Goal: Task Accomplishment & Management: Complete application form

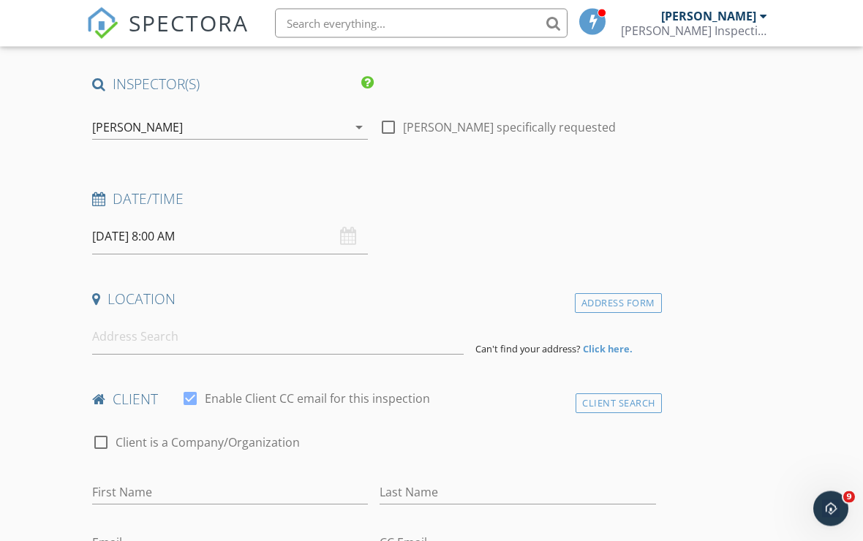
scroll to position [110, 0]
click at [334, 334] on input at bounding box center [277, 337] width 371 height 36
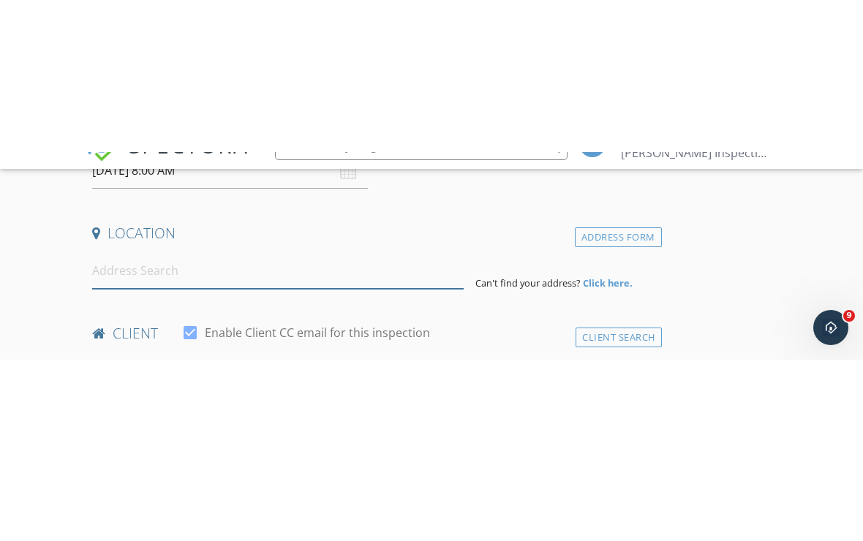
scroll to position [329, 0]
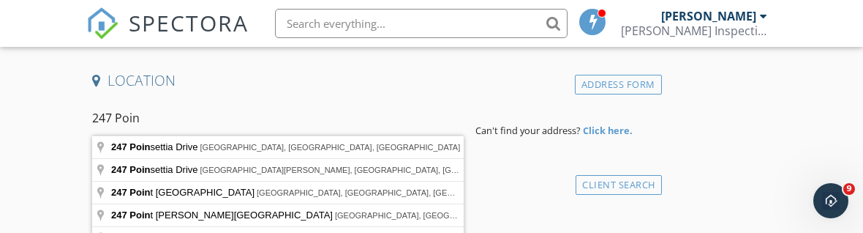
type input "[STREET_ADDRESS]"
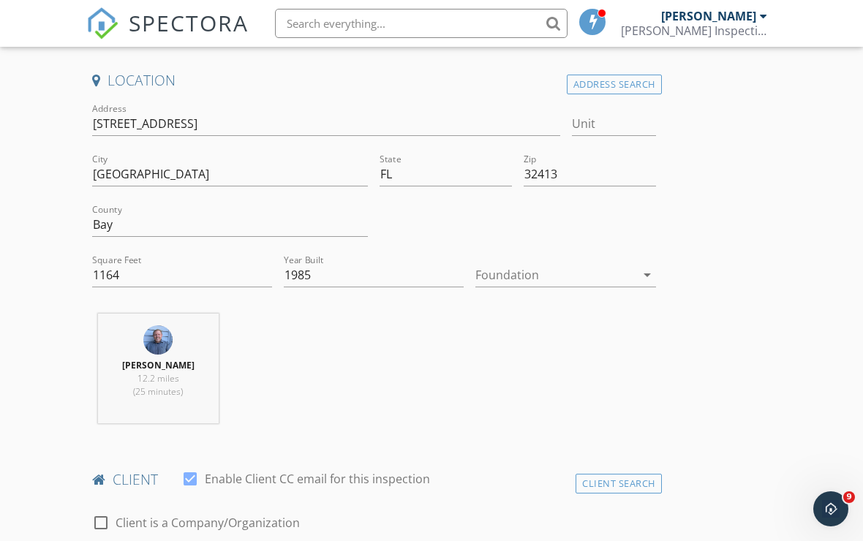
click at [651, 273] on icon "arrow_drop_down" at bounding box center [647, 275] width 18 height 18
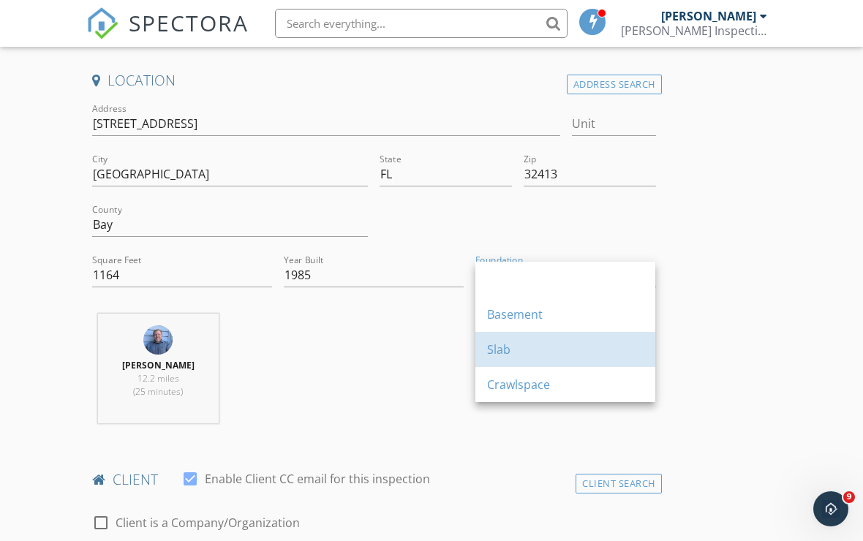
click at [551, 358] on div "Slab" at bounding box center [565, 349] width 156 height 35
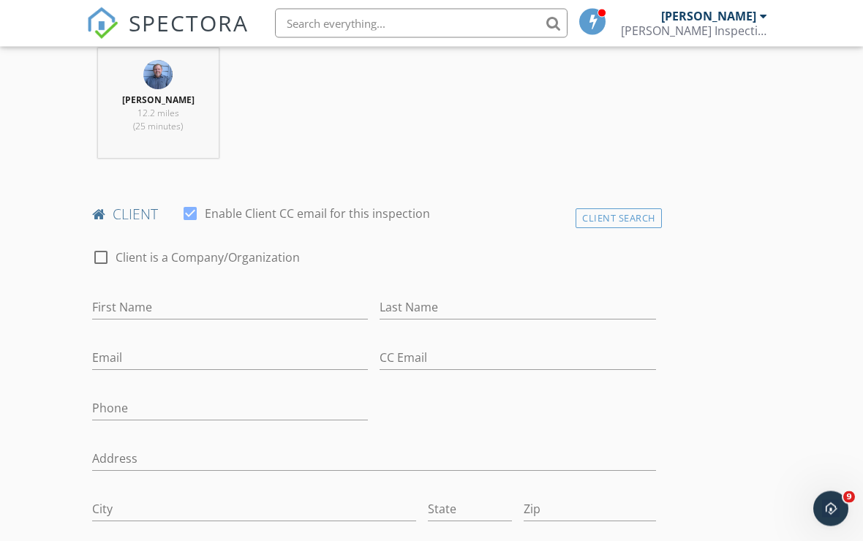
scroll to position [595, 0]
click at [265, 301] on input "First Name" at bounding box center [230, 307] width 276 height 24
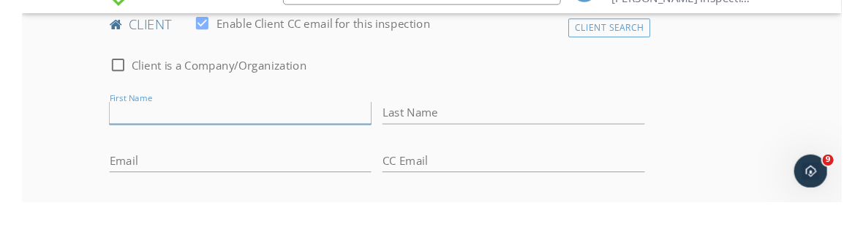
scroll to position [784, 0]
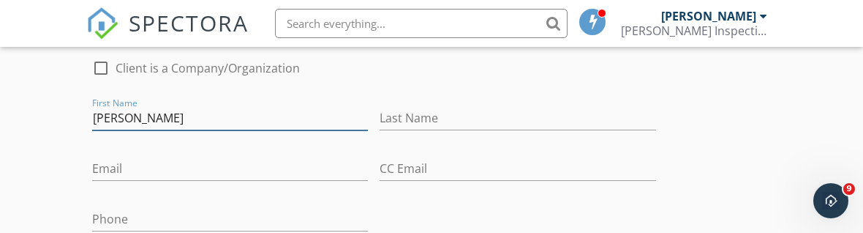
type input "[PERSON_NAME]"
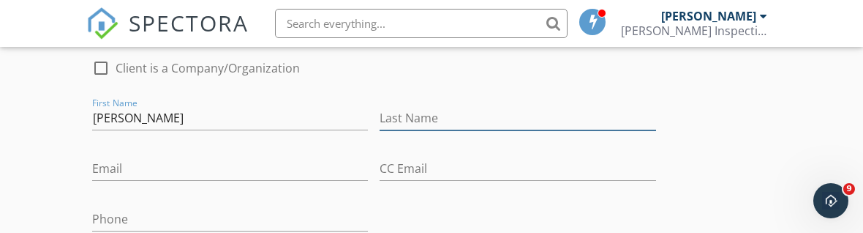
click at [453, 121] on input "Last Name" at bounding box center [517, 118] width 276 height 24
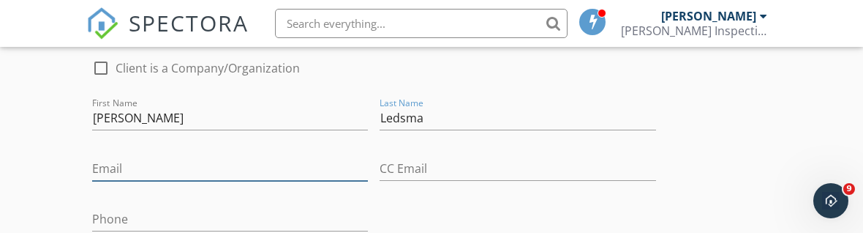
click at [250, 168] on input "Email" at bounding box center [230, 168] width 276 height 24
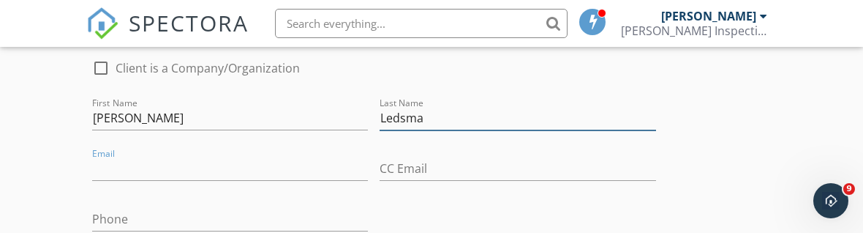
click at [488, 106] on input "Ledsma" at bounding box center [517, 118] width 276 height 24
click at [481, 124] on input "Ledsma" at bounding box center [517, 118] width 276 height 24
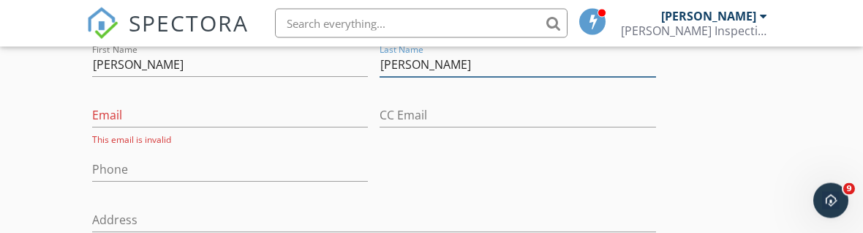
scroll to position [839, 0]
type input "Ledesma"
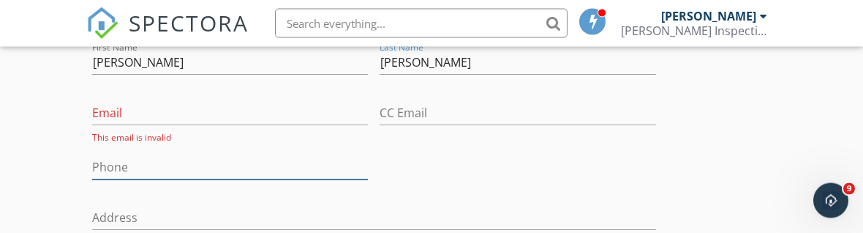
click at [273, 166] on input "Phone" at bounding box center [230, 168] width 276 height 24
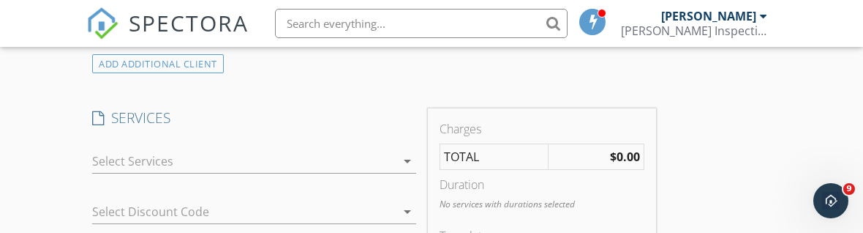
scroll to position [1199, 0]
type input "[PHONE_NUMBER]"
click at [105, 118] on h4 "SERVICES" at bounding box center [254, 115] width 324 height 19
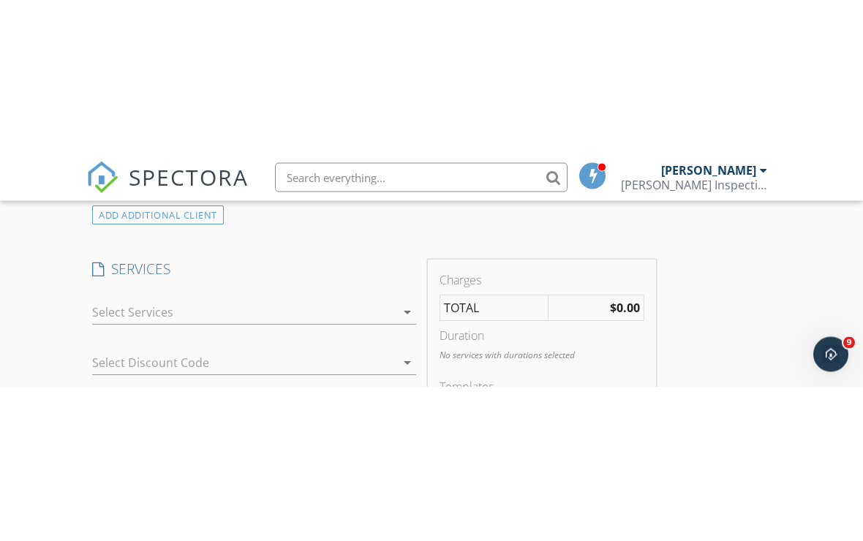
scroll to position [1198, 0]
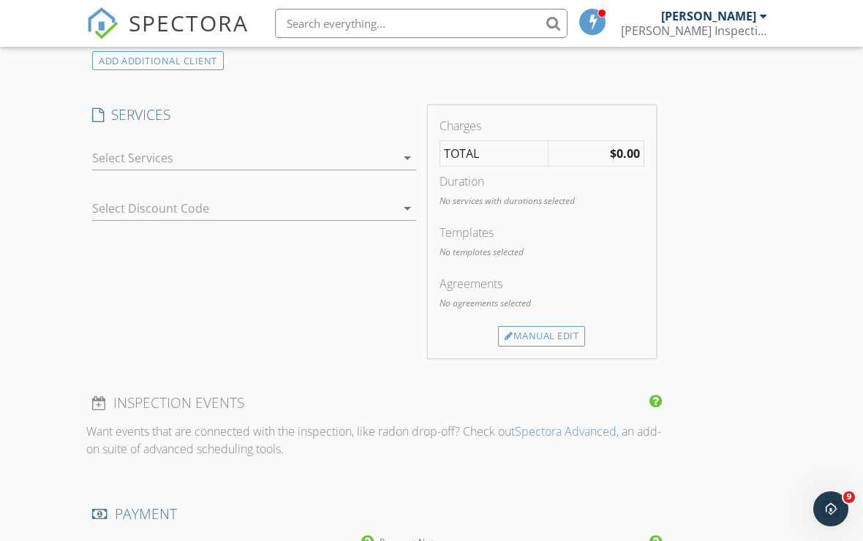
click at [106, 120] on h4 "SERVICES" at bounding box center [254, 114] width 324 height 19
click at [404, 159] on icon "arrow_drop_down" at bounding box center [407, 158] width 18 height 18
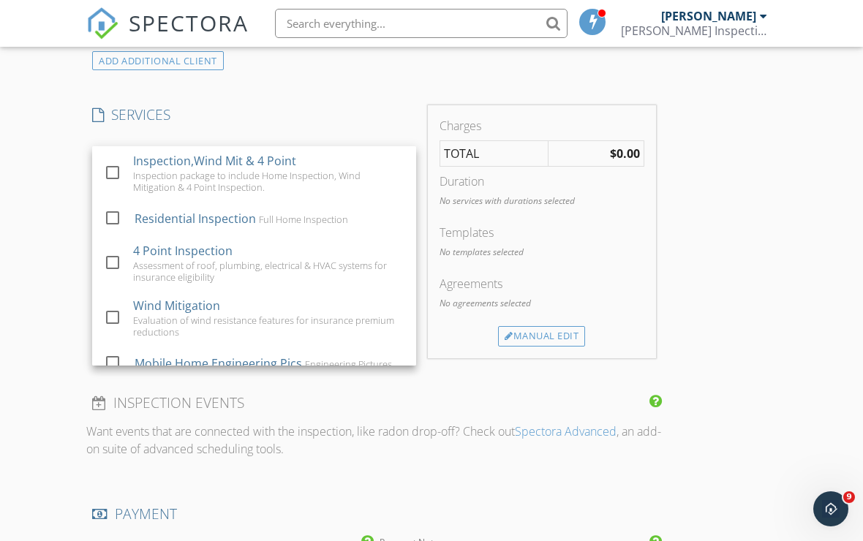
scroll to position [0, 0]
click at [116, 319] on div at bounding box center [112, 317] width 25 height 25
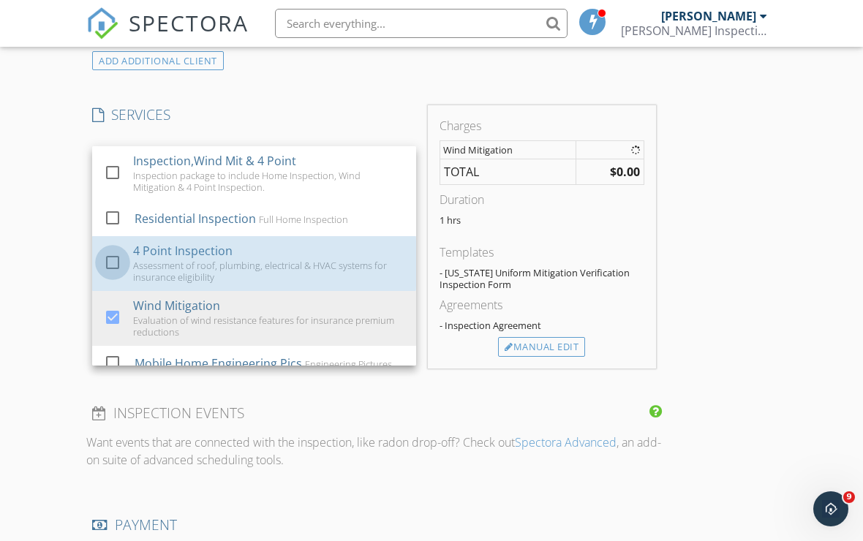
click at [113, 265] on div at bounding box center [112, 262] width 25 height 25
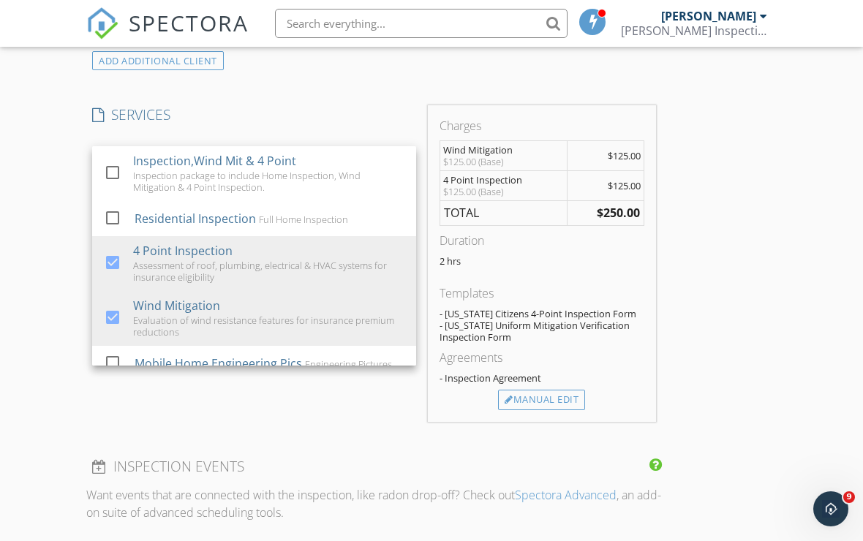
click at [634, 207] on strong "$250.00" at bounding box center [618, 213] width 43 height 16
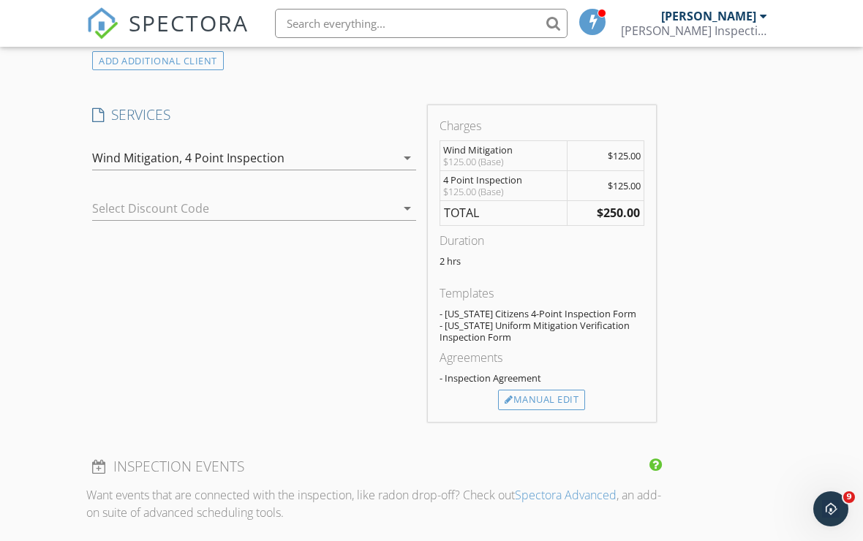
click at [629, 210] on strong "$250.00" at bounding box center [618, 213] width 43 height 16
click at [553, 403] on div "Manual Edit" at bounding box center [541, 400] width 87 height 20
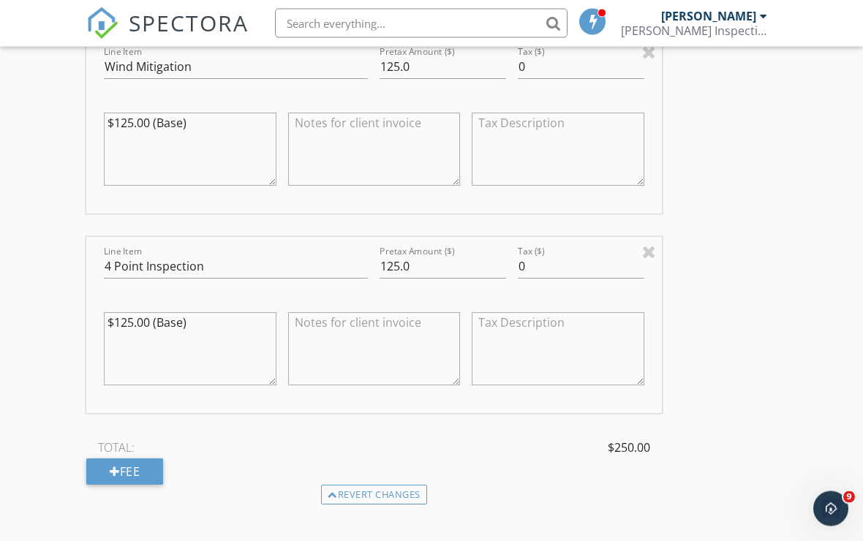
scroll to position [1460, 0]
click at [632, 445] on span "$250.00" at bounding box center [629, 448] width 42 height 18
click at [429, 269] on input "125.0" at bounding box center [442, 266] width 126 height 24
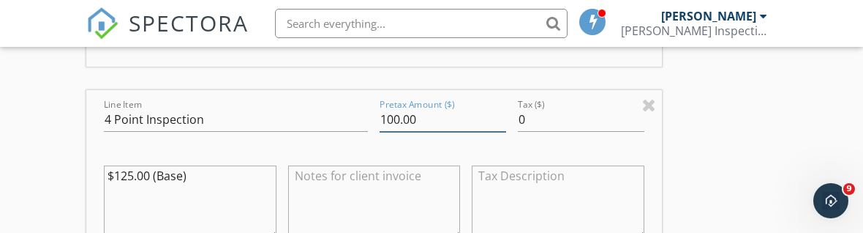
type input "100.00"
click at [776, 157] on div "New Inspection Click here to use the New Order Form INSPECTOR(S) check_box Brya…" at bounding box center [431, 26] width 863 height 3067
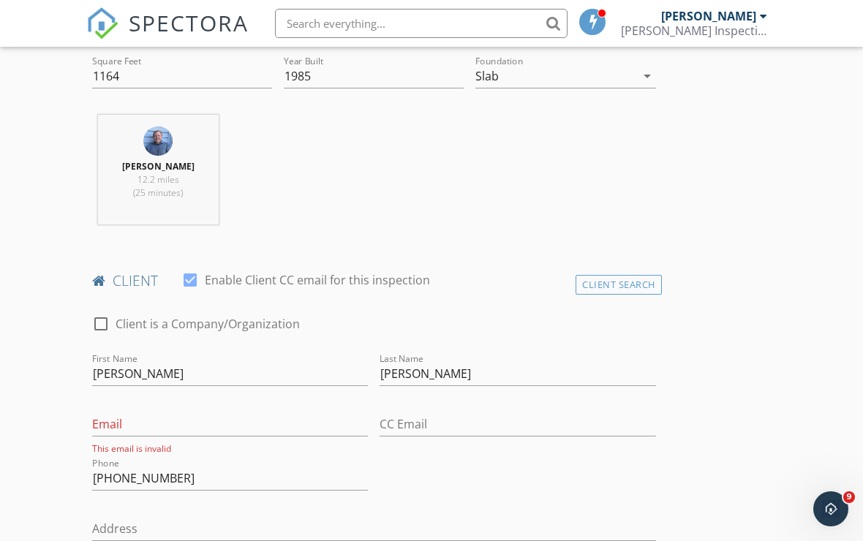
scroll to position [526, 0]
click at [643, 291] on div "Client Search" at bounding box center [618, 286] width 86 height 20
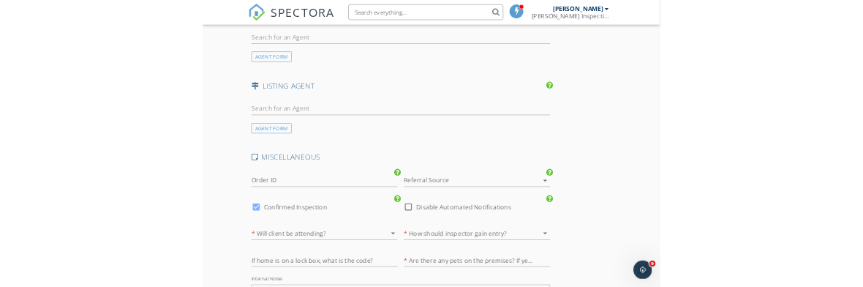
scroll to position [1902, 0]
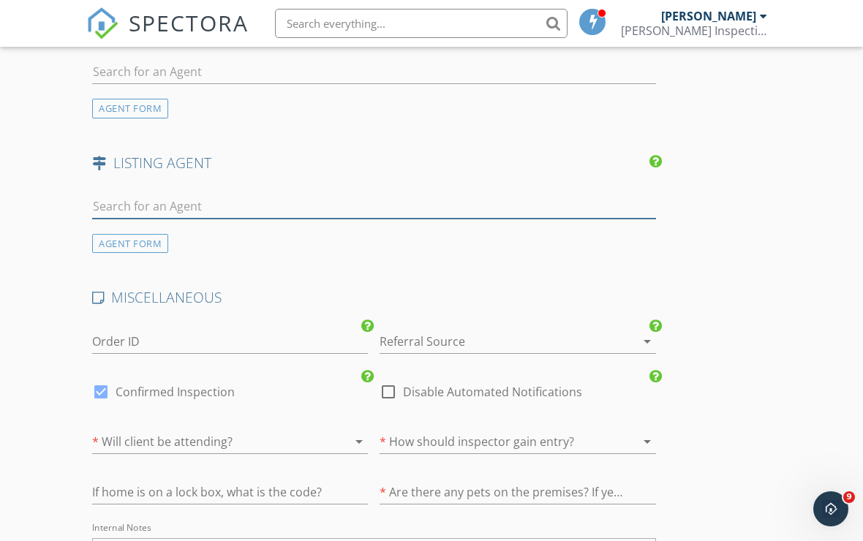
click at [121, 194] on input "text" at bounding box center [374, 206] width 564 height 24
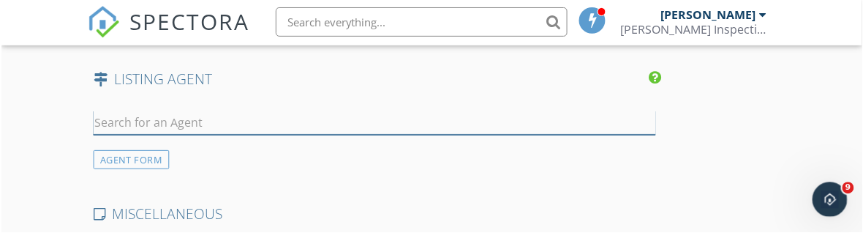
scroll to position [1987, 0]
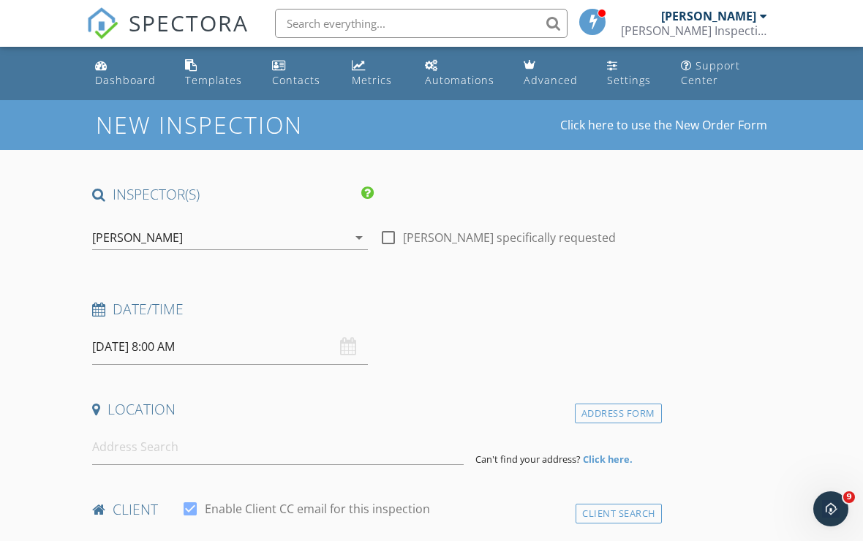
click at [354, 349] on div "[DATE] 8:00 AM" at bounding box center [230, 347] width 276 height 36
click at [194, 348] on input "[DATE] 8:00 AM" at bounding box center [230, 347] width 276 height 36
click at [407, 303] on h4 "Date/Time" at bounding box center [374, 309] width 564 height 19
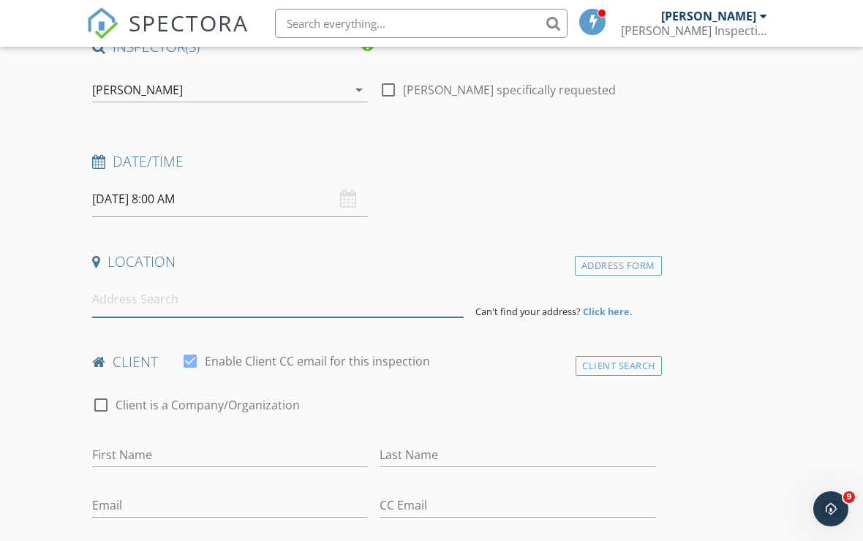
click at [333, 304] on input at bounding box center [277, 299] width 371 height 36
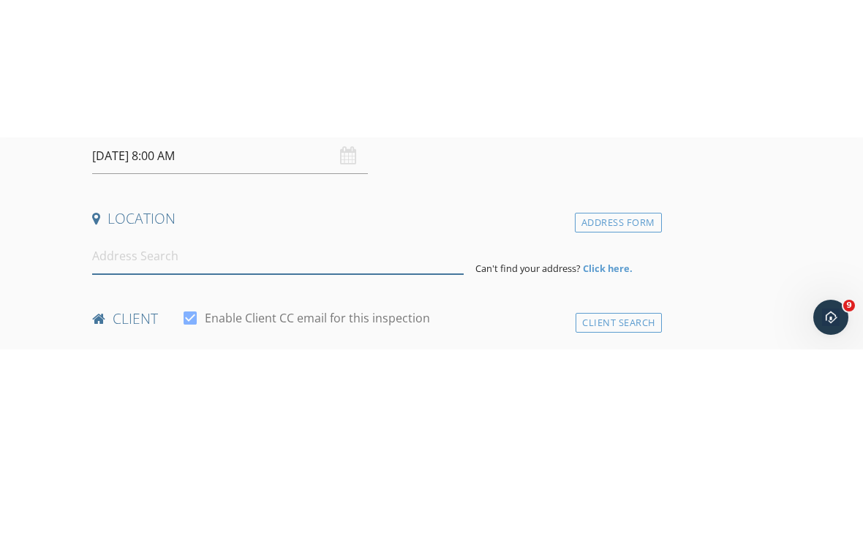
scroll to position [329, 0]
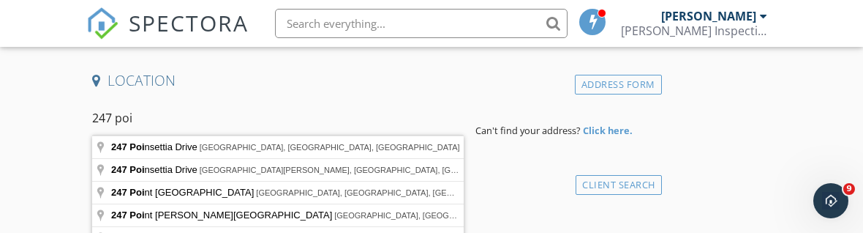
type input "[STREET_ADDRESS]"
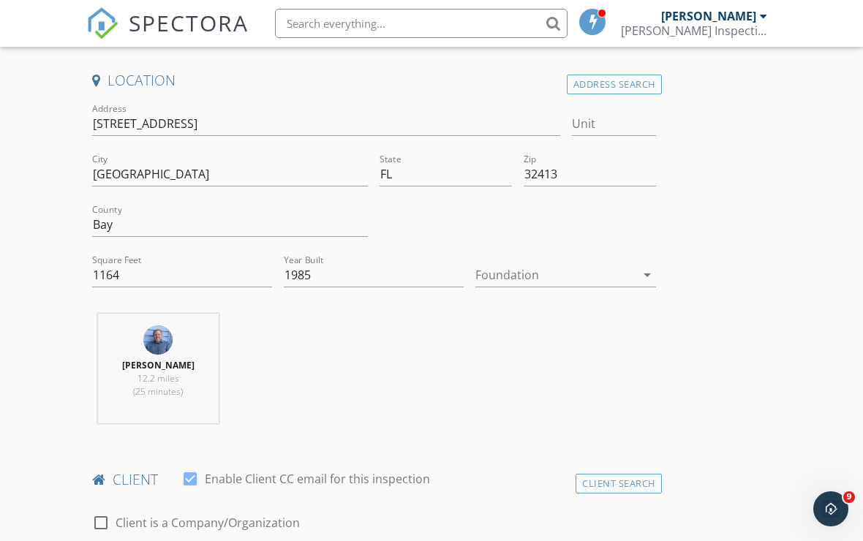
click at [643, 279] on icon "arrow_drop_down" at bounding box center [647, 275] width 18 height 18
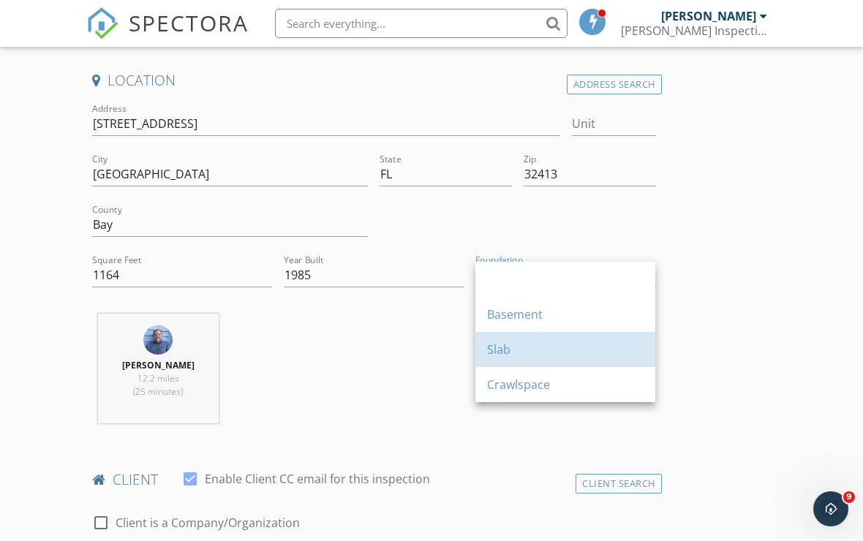
click at [555, 352] on div "Slab" at bounding box center [565, 350] width 156 height 18
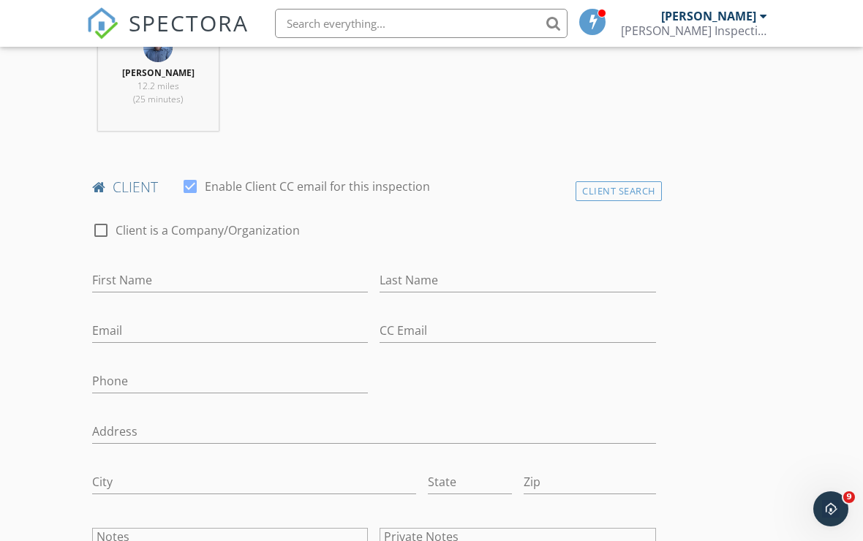
scroll to position [621, 0]
click at [205, 277] on input "First Name" at bounding box center [230, 280] width 276 height 24
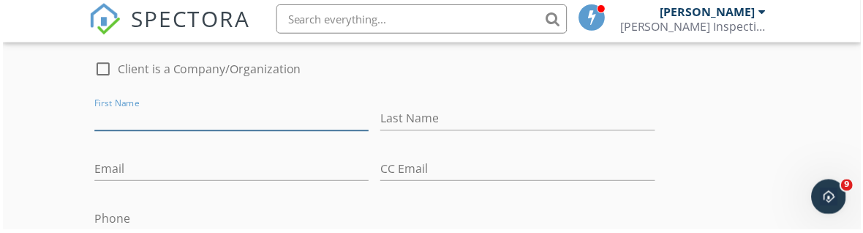
scroll to position [784, 0]
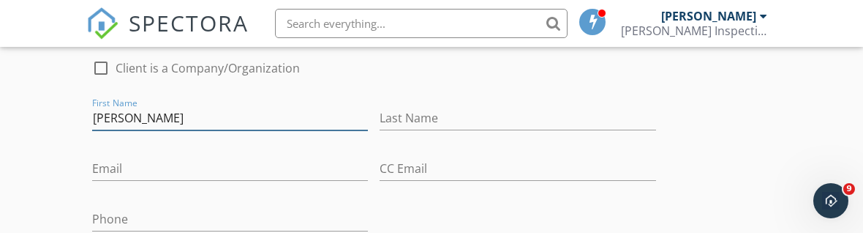
type input "[PERSON_NAME]"
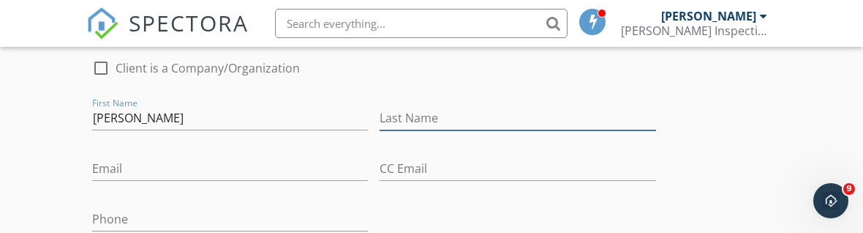
click at [495, 116] on input "Last Name" at bounding box center [517, 118] width 276 height 24
type input "Ledesama"
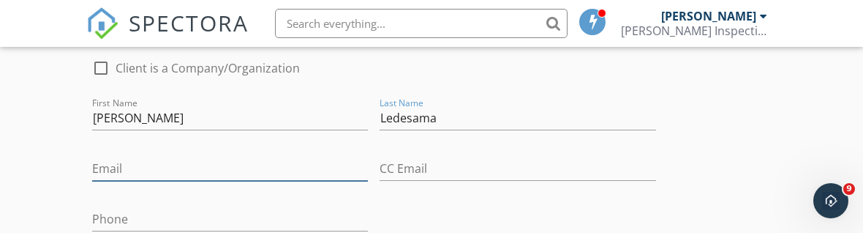
click at [279, 162] on input "Email" at bounding box center [230, 168] width 276 height 24
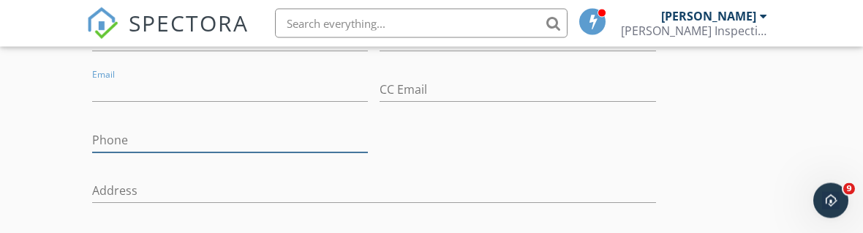
click at [263, 144] on input "Phone" at bounding box center [230, 141] width 276 height 24
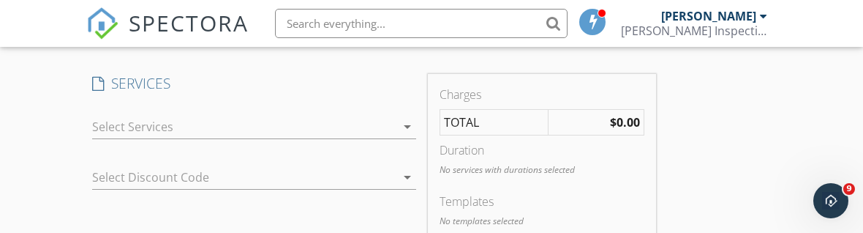
scroll to position [1228, 0]
type input "[PHONE_NUMBER]"
click at [407, 135] on div "arrow_drop_down" at bounding box center [254, 128] width 324 height 24
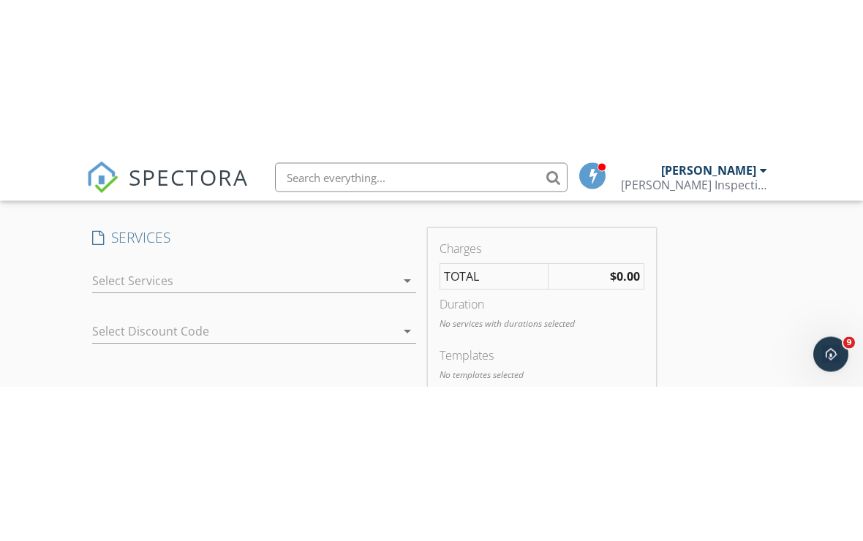
scroll to position [1229, 0]
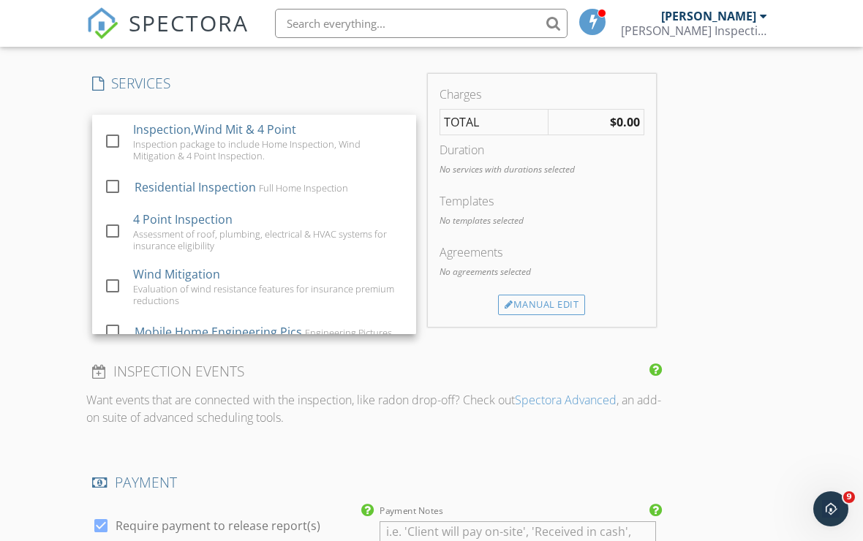
click at [121, 284] on div at bounding box center [112, 285] width 25 height 25
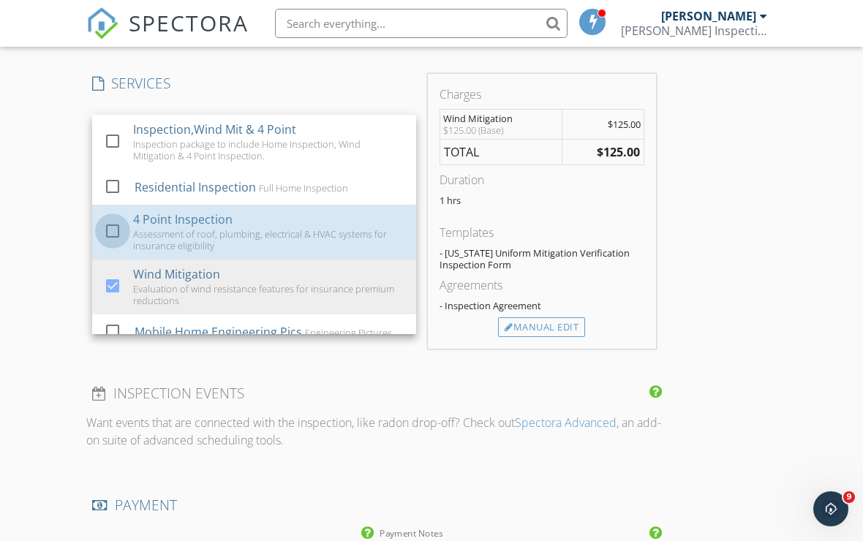
click at [116, 232] on div at bounding box center [112, 231] width 25 height 25
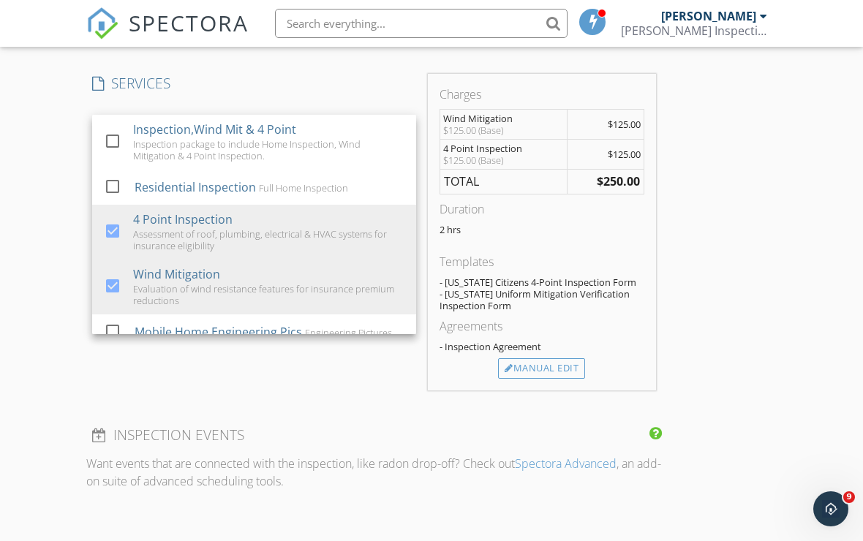
click at [562, 368] on div "Manual Edit" at bounding box center [541, 368] width 87 height 20
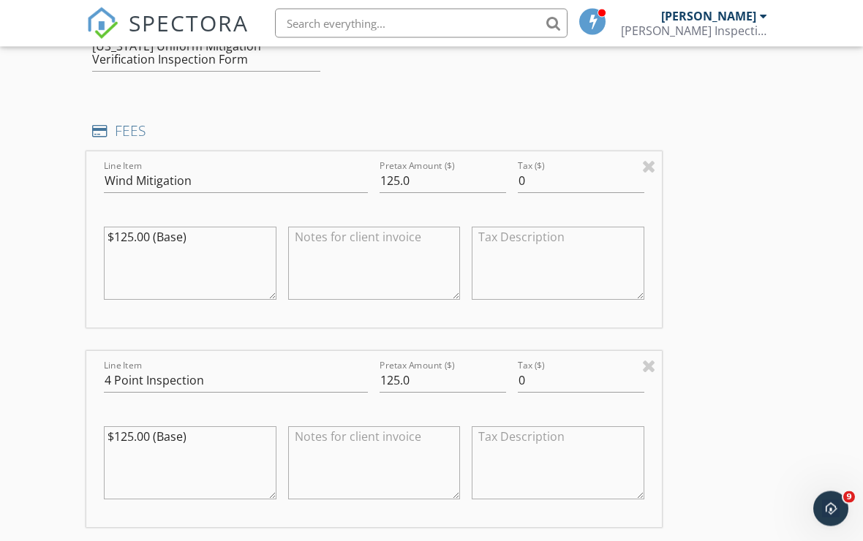
scroll to position [1346, 0]
click at [434, 378] on input "125.0" at bounding box center [442, 381] width 126 height 24
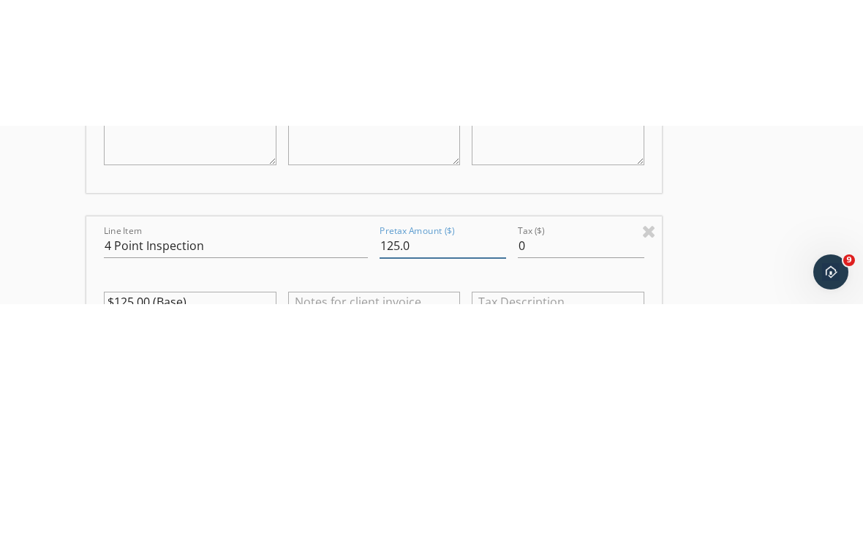
scroll to position [1607, 0]
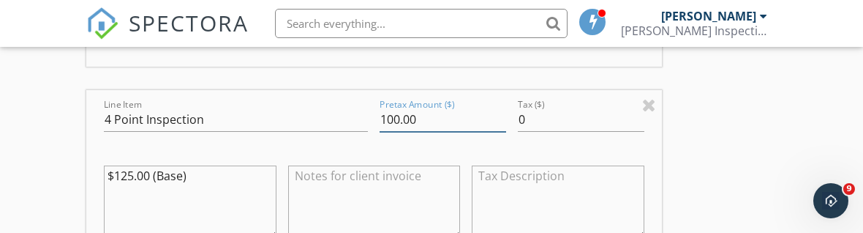
type input "100.00"
click at [778, 119] on div "New Inspection Click here to use the New Order Form INSPECTOR(S) check_box [PER…" at bounding box center [431, 26] width 863 height 3067
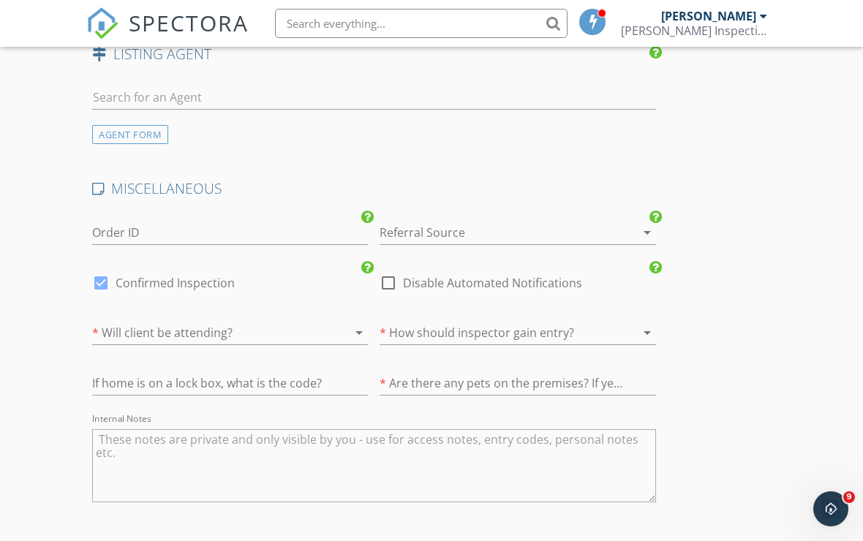
scroll to position [2381, 0]
click at [357, 331] on icon "arrow_drop_down" at bounding box center [359, 332] width 18 height 18
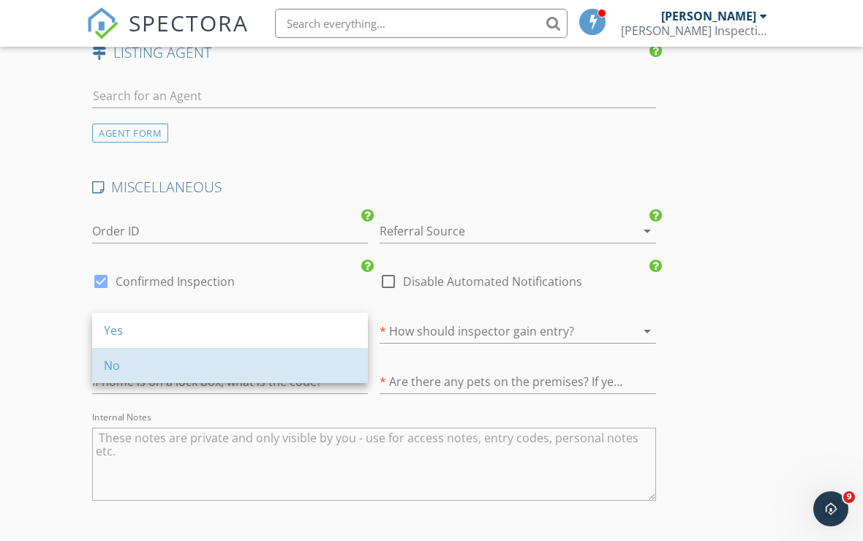
click at [175, 370] on div "No" at bounding box center [230, 366] width 252 height 18
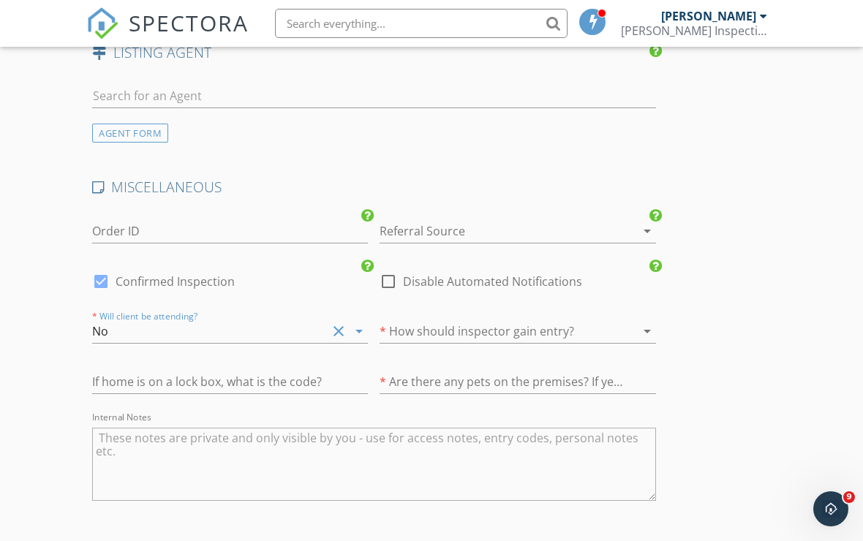
click at [647, 327] on icon "arrow_drop_down" at bounding box center [647, 331] width 18 height 18
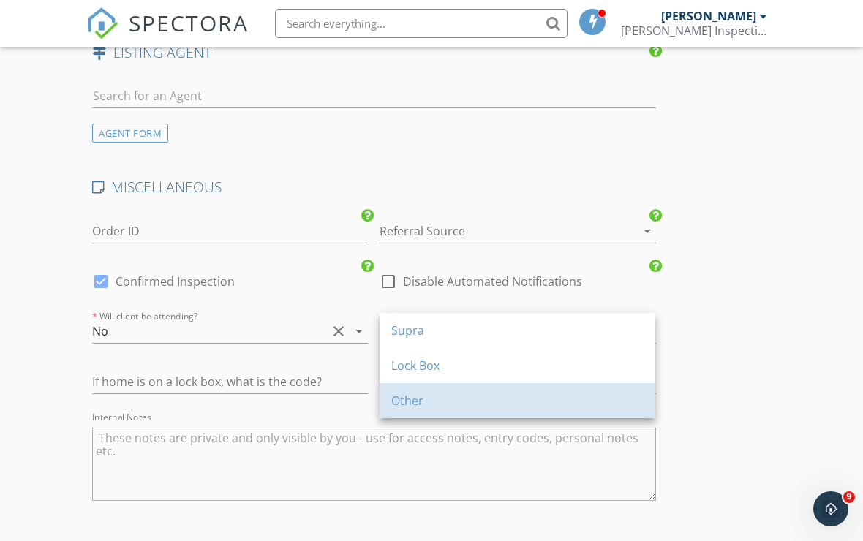
click at [447, 399] on div "Other" at bounding box center [517, 401] width 252 height 18
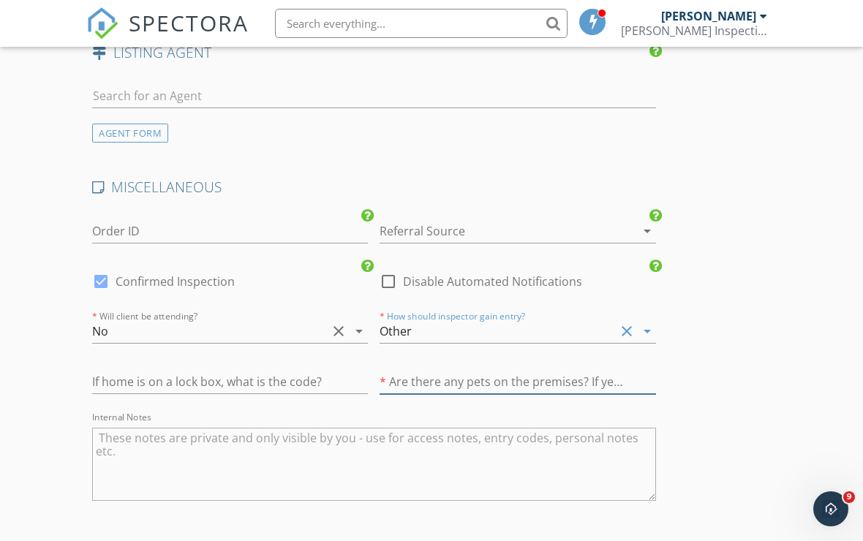
click at [646, 377] on input "text" at bounding box center [517, 382] width 276 height 24
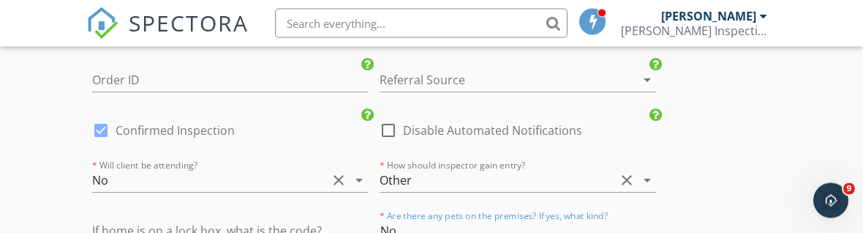
scroll to position [2524, 0]
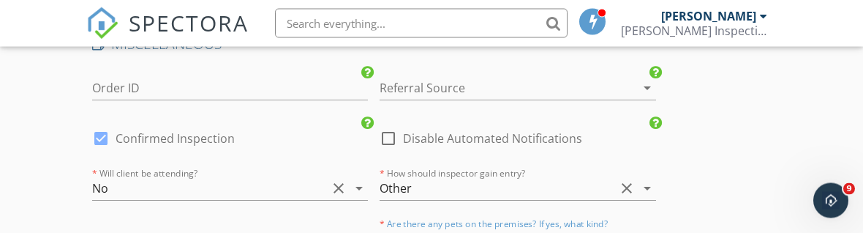
type input "No"
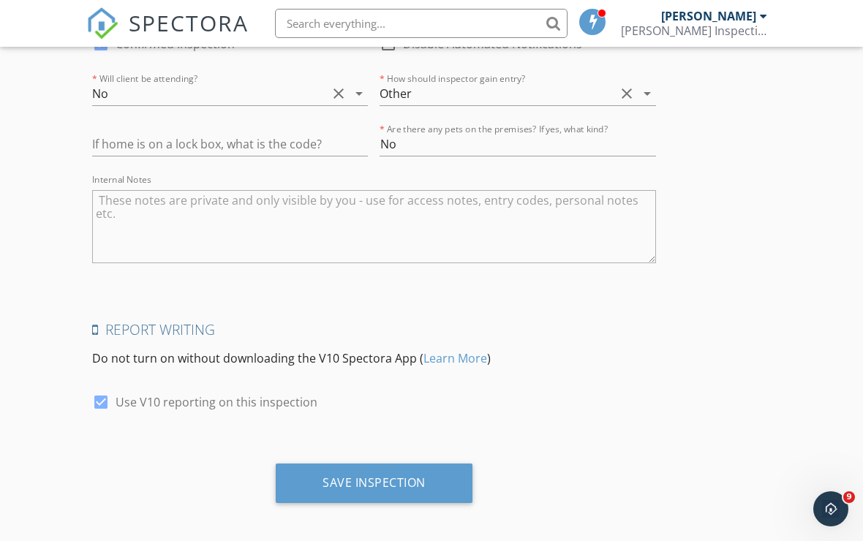
scroll to position [2620, 0]
click at [390, 479] on div "Save Inspection" at bounding box center [373, 482] width 103 height 15
